Goal: Participate in discussion: Engage in conversation with other users on a specific topic

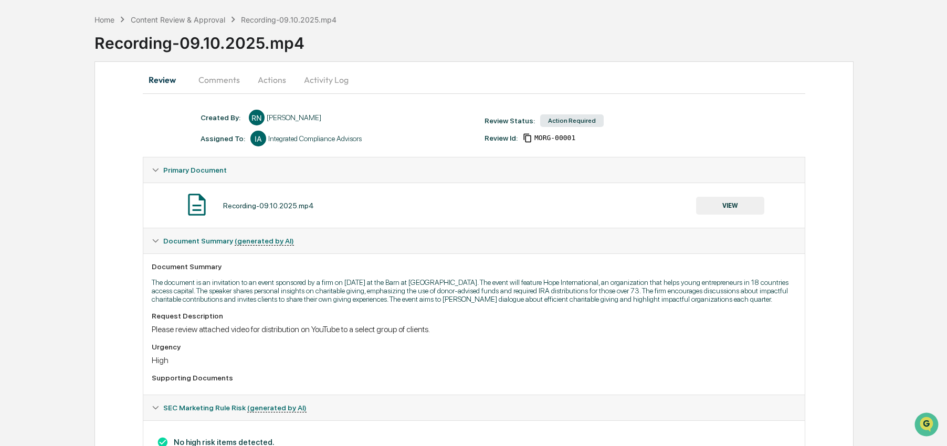
scroll to position [124, 0]
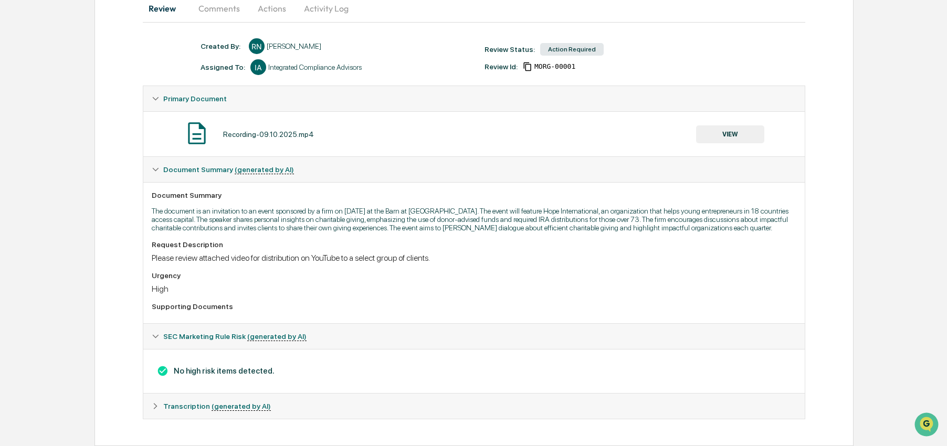
click at [191, 410] on span "Transcription (generated by AI)" at bounding box center [217, 406] width 108 height 8
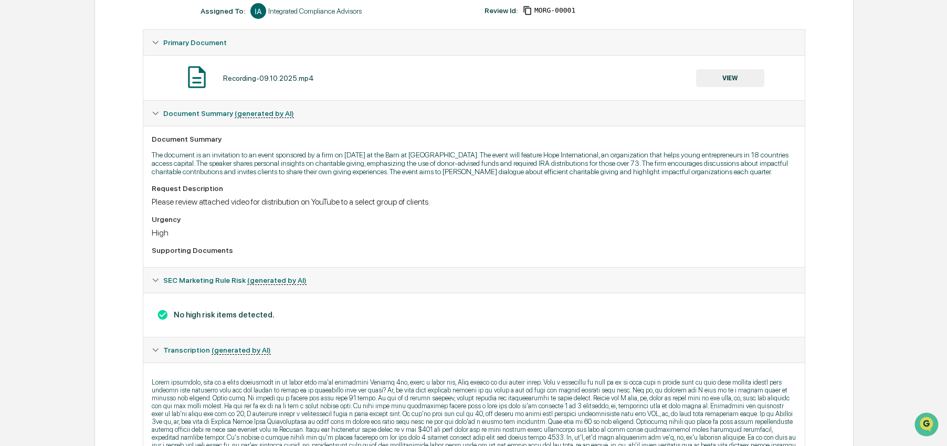
scroll to position [273, 0]
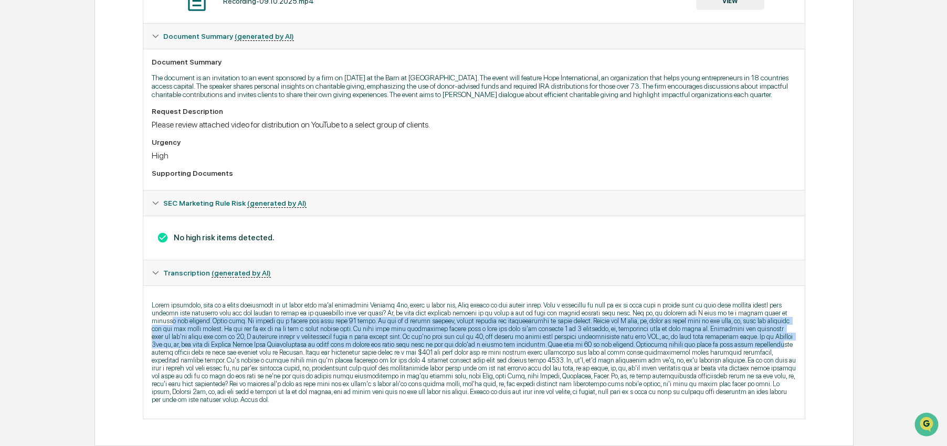
drag, startPoint x: 330, startPoint y: 309, endPoint x: 636, endPoint y: 342, distance: 307.4
click at [636, 342] on p at bounding box center [474, 352] width 645 height 102
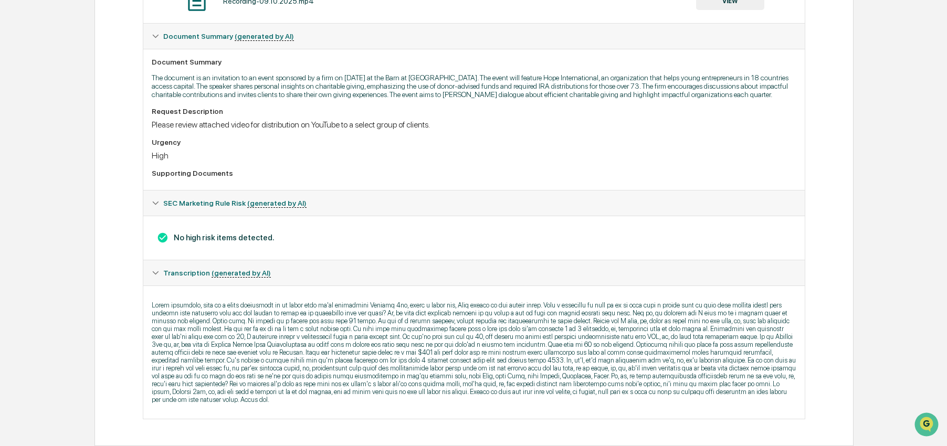
click at [560, 364] on p at bounding box center [474, 352] width 645 height 102
drag, startPoint x: 464, startPoint y: 341, endPoint x: 423, endPoint y: 341, distance: 41.0
click at [423, 341] on p at bounding box center [474, 352] width 645 height 102
click at [659, 400] on p at bounding box center [474, 352] width 645 height 102
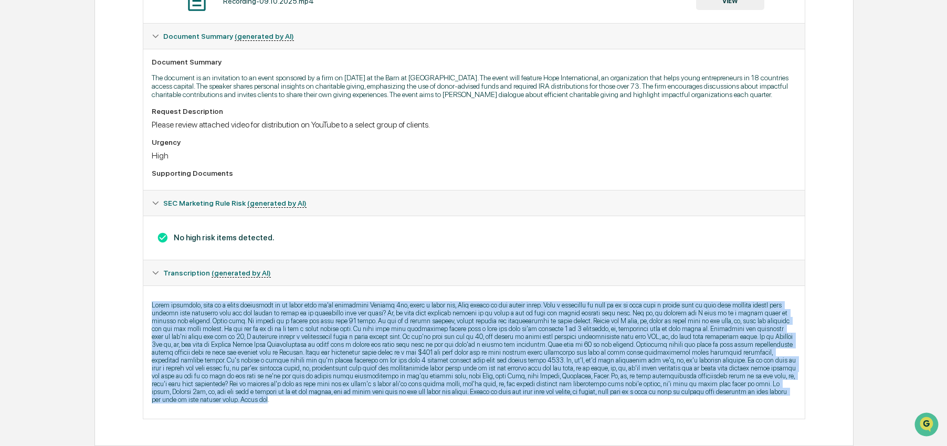
drag, startPoint x: 652, startPoint y: 399, endPoint x: 143, endPoint y: 283, distance: 521.9
click at [143, 286] on div at bounding box center [474, 352] width 662 height 133
copy p "Hello everybody, this is a quick invitation to an event that we're sponsoring […"
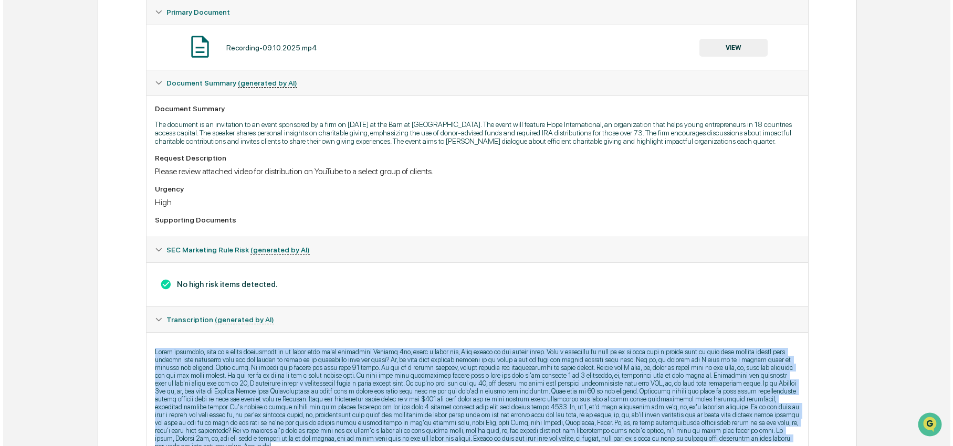
scroll to position [0, 0]
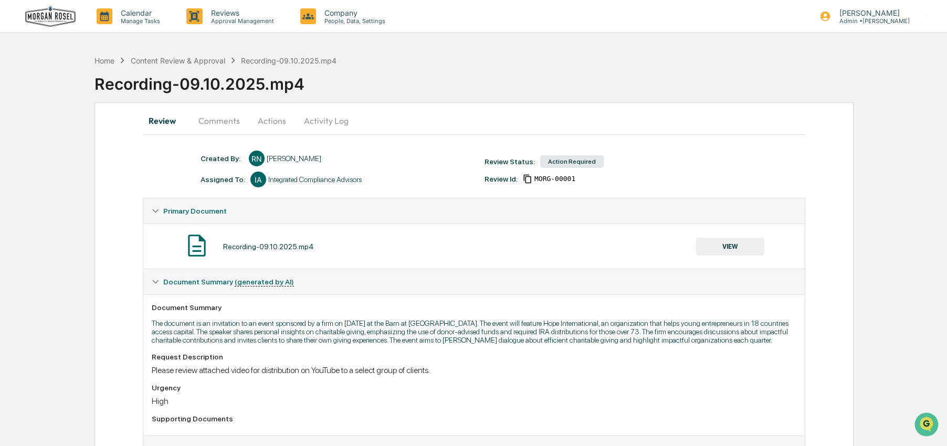
click at [213, 117] on button "Comments" at bounding box center [219, 120] width 58 height 25
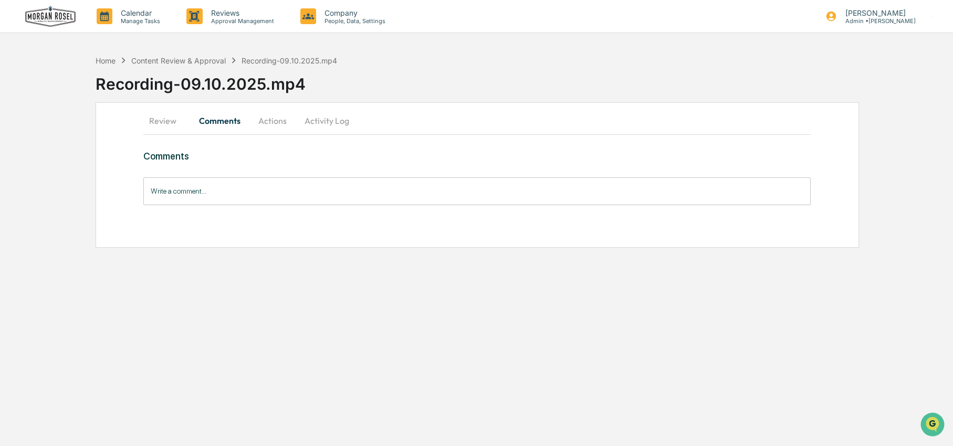
click at [214, 193] on input "Write a comment..." at bounding box center [476, 191] width 667 height 28
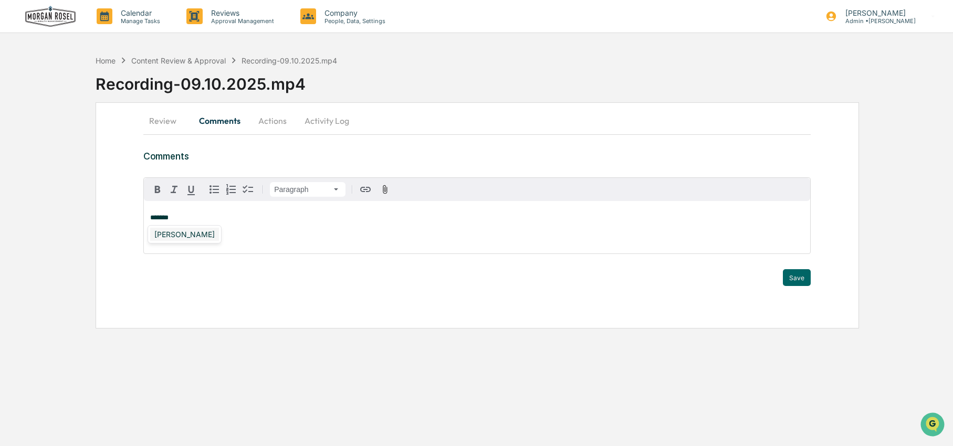
click at [193, 236] on div "[PERSON_NAME]" at bounding box center [184, 234] width 69 height 13
click at [397, 221] on span "**********" at bounding box center [293, 217] width 207 height 7
click at [405, 221] on span "**********" at bounding box center [297, 217] width 215 height 7
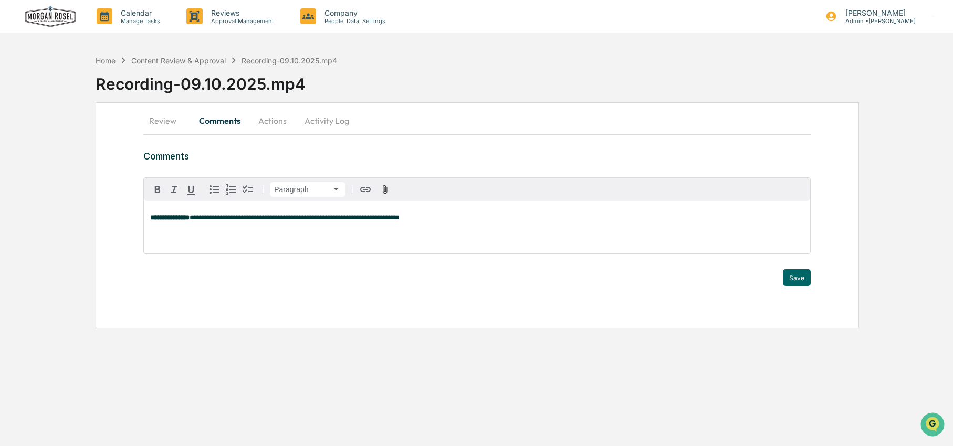
click at [468, 216] on p "**********" at bounding box center [477, 217] width 654 height 7
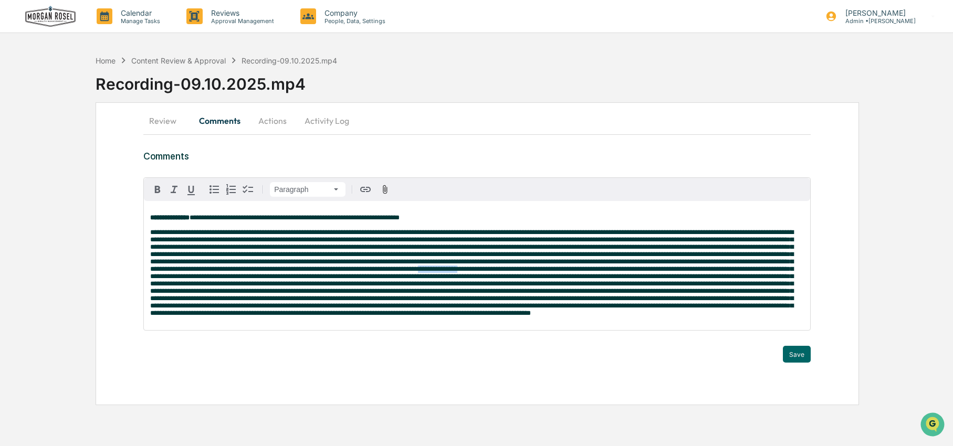
drag, startPoint x: 422, startPoint y: 287, endPoint x: 376, endPoint y: 289, distance: 46.2
click at [376, 289] on span at bounding box center [471, 273] width 643 height 88
click at [302, 191] on html "**********" at bounding box center [476, 223] width 953 height 446
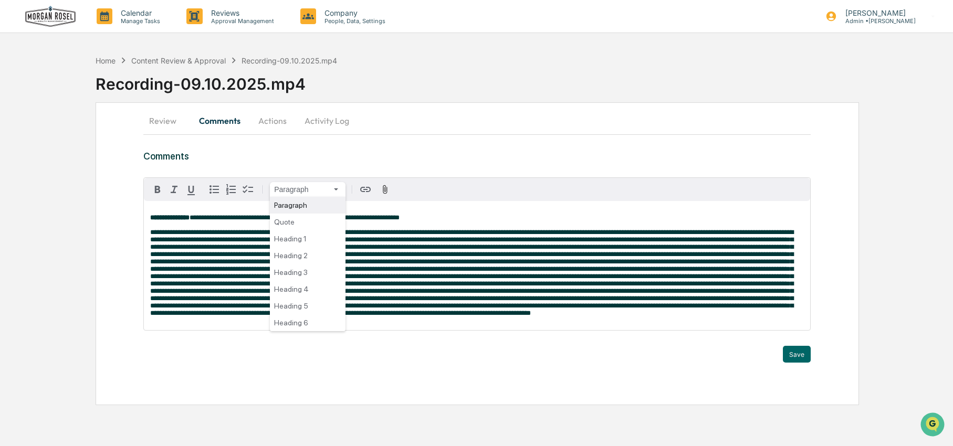
click at [302, 191] on html "**********" at bounding box center [476, 223] width 953 height 446
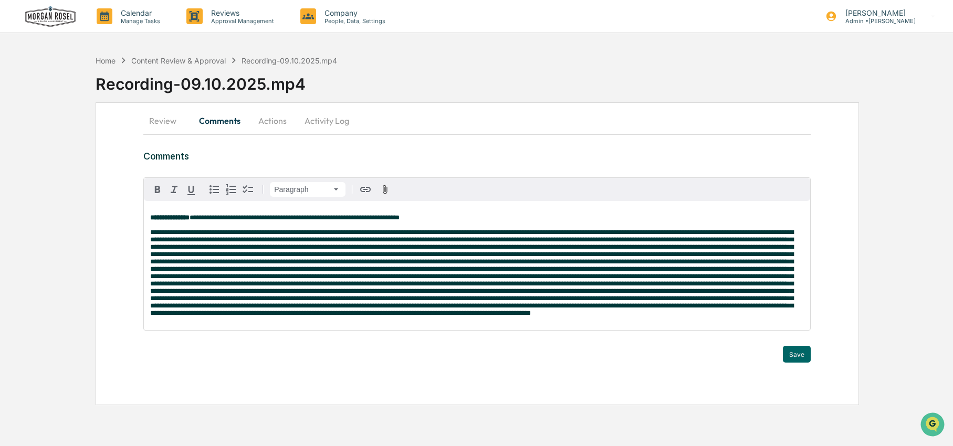
click at [428, 308] on span at bounding box center [471, 273] width 643 height 88
drag, startPoint x: 423, startPoint y: 286, endPoint x: 378, endPoint y: 287, distance: 44.6
click at [378, 287] on span at bounding box center [471, 273] width 643 height 88
click at [160, 193] on icon "button" at bounding box center [157, 189] width 13 height 13
click at [426, 289] on span at bounding box center [475, 291] width 651 height 51
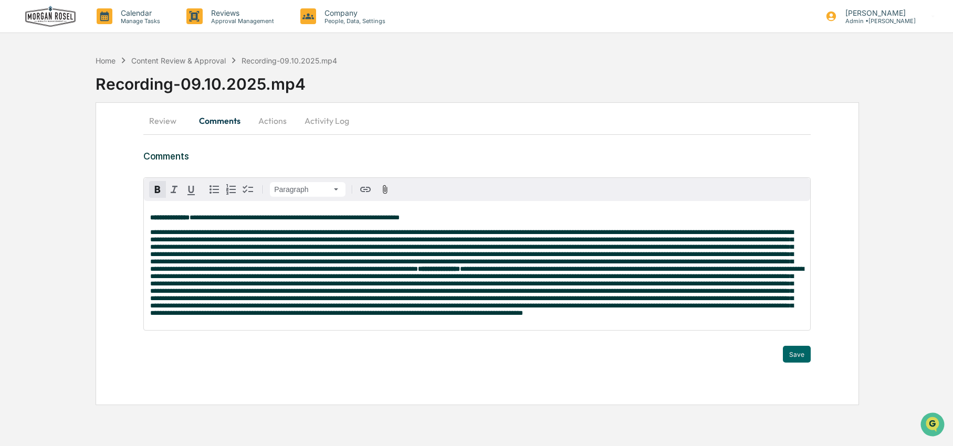
click at [418, 273] on strong "**********" at bounding box center [439, 269] width 42 height 7
click at [431, 273] on strong "**********" at bounding box center [442, 269] width 42 height 7
click at [378, 273] on span at bounding box center [471, 251] width 643 height 44
click at [162, 192] on icon "button" at bounding box center [157, 189] width 13 height 13
click at [508, 289] on span at bounding box center [473, 291] width 646 height 51
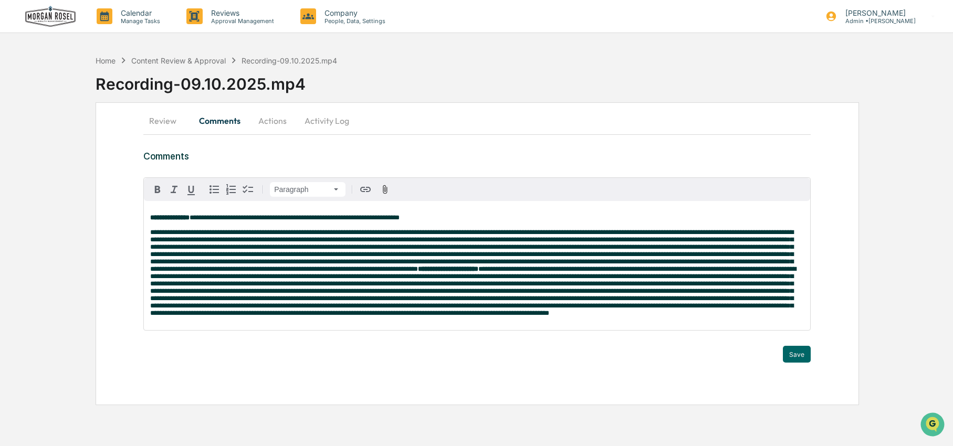
click at [466, 287] on span at bounding box center [473, 291] width 646 height 51
drag, startPoint x: 467, startPoint y: 286, endPoint x: 472, endPoint y: 282, distance: 6.0
click at [468, 285] on span at bounding box center [473, 291] width 646 height 51
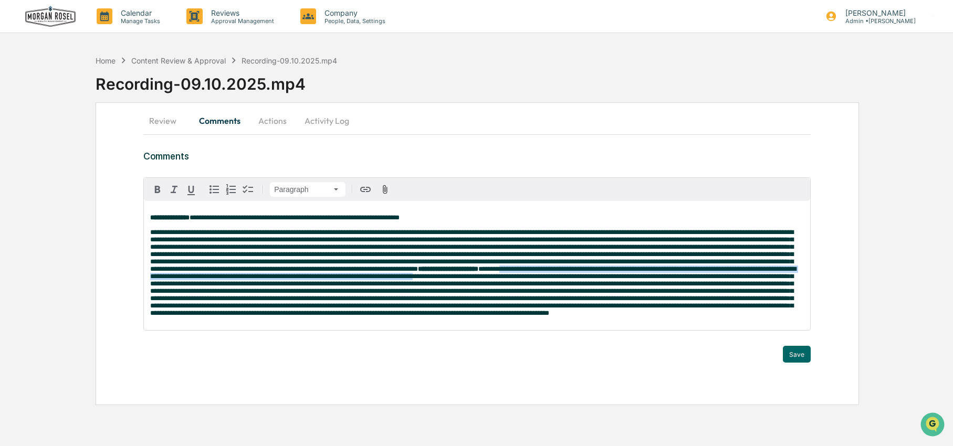
drag, startPoint x: 488, startPoint y: 288, endPoint x: 529, endPoint y: 295, distance: 41.4
click at [529, 295] on span at bounding box center [473, 291] width 646 height 51
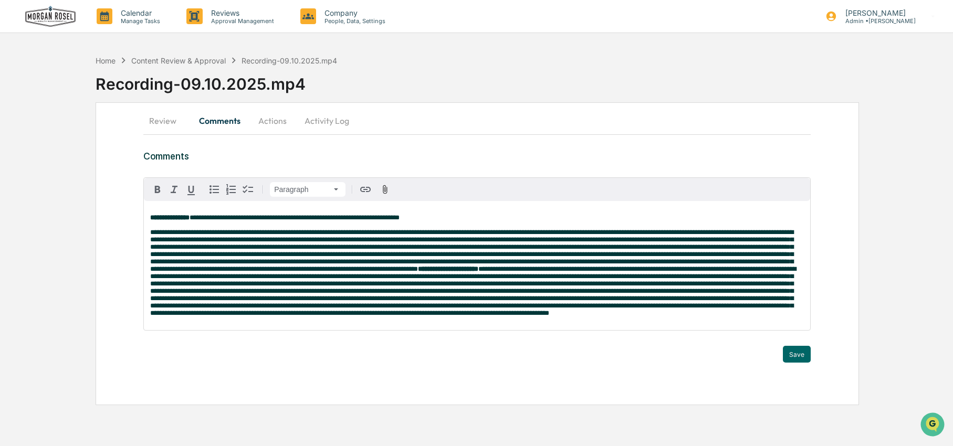
click at [563, 304] on span at bounding box center [473, 291] width 646 height 51
drag, startPoint x: 475, startPoint y: 286, endPoint x: 177, endPoint y: 296, distance: 297.4
click at [177, 296] on span at bounding box center [473, 291] width 646 height 51
